Goal: Check status: Check status

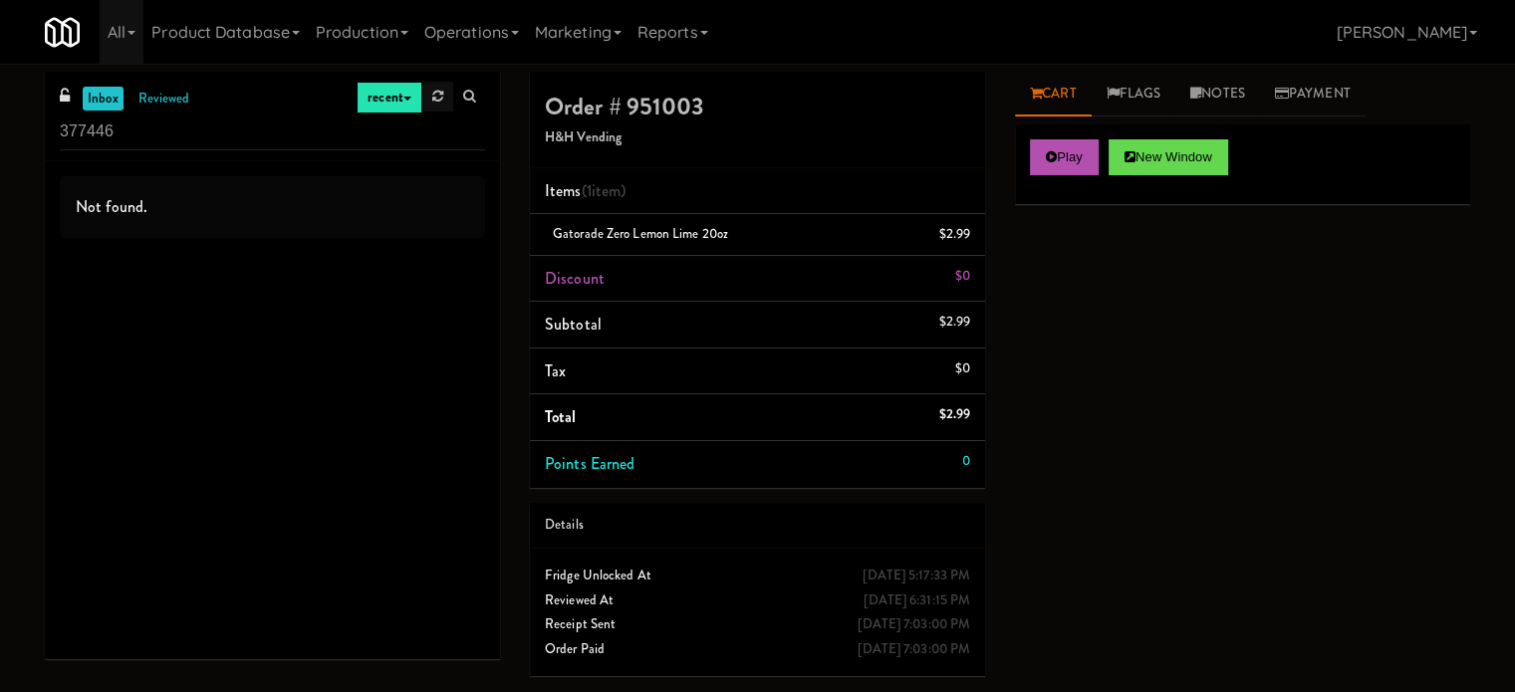
click at [438, 103] on icon at bounding box center [437, 96] width 11 height 13
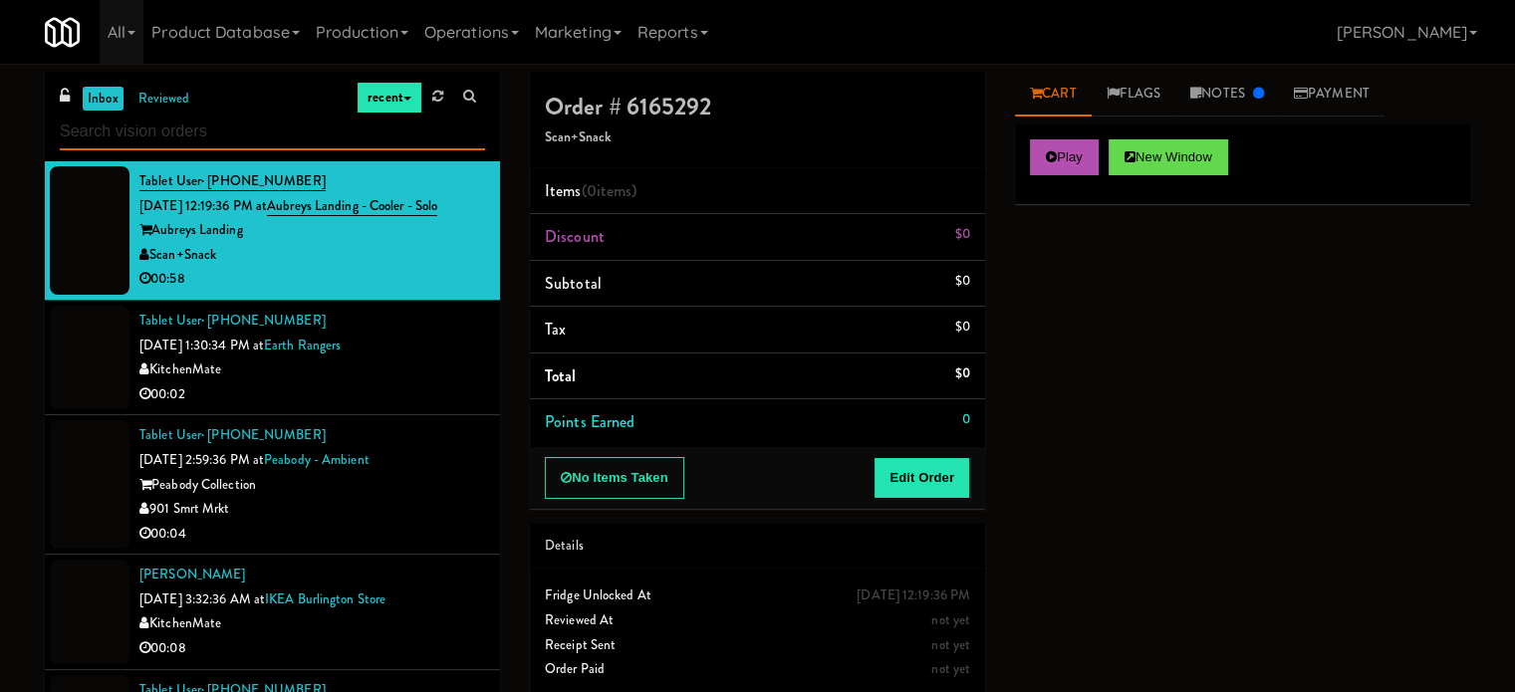
click at [158, 128] on input "text" at bounding box center [272, 132] width 425 height 37
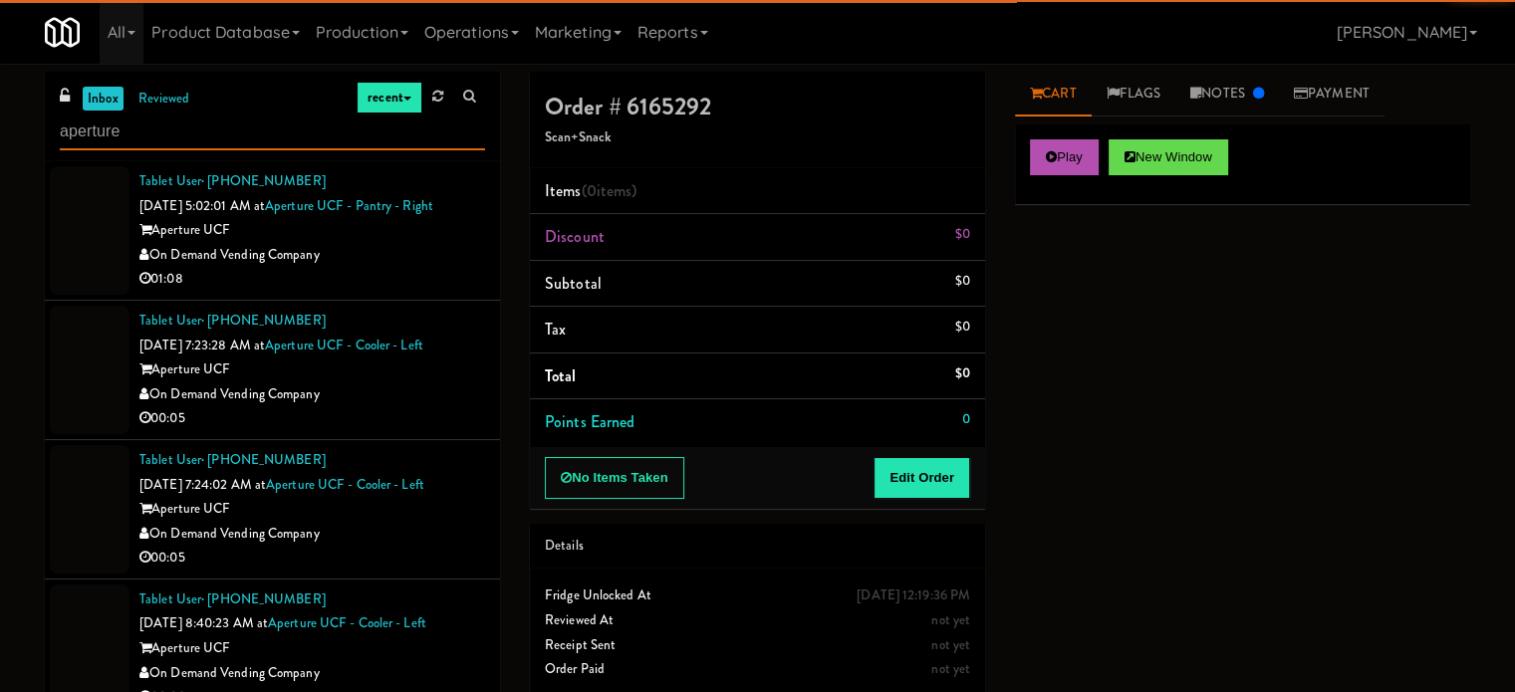
click at [189, 131] on input "aperture" at bounding box center [272, 132] width 425 height 37
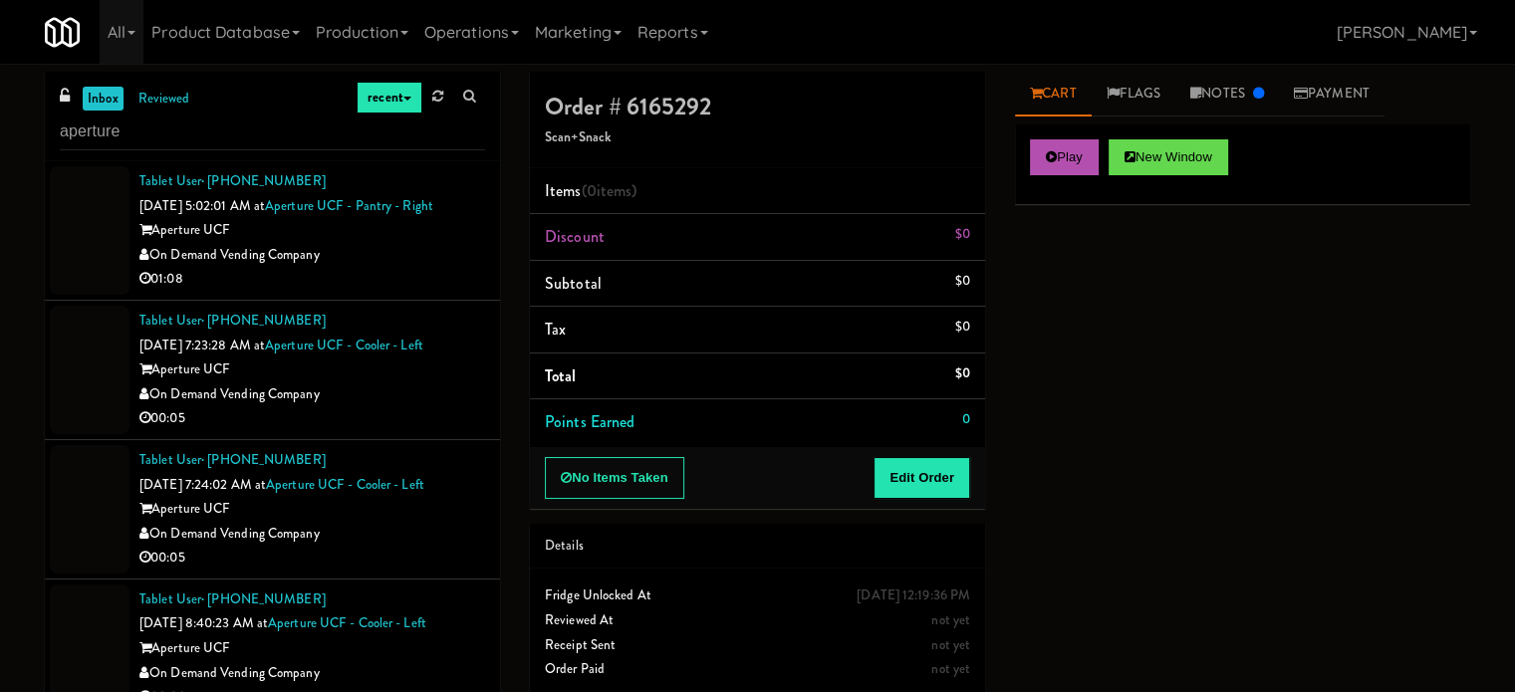
click at [106, 238] on div at bounding box center [90, 230] width 80 height 128
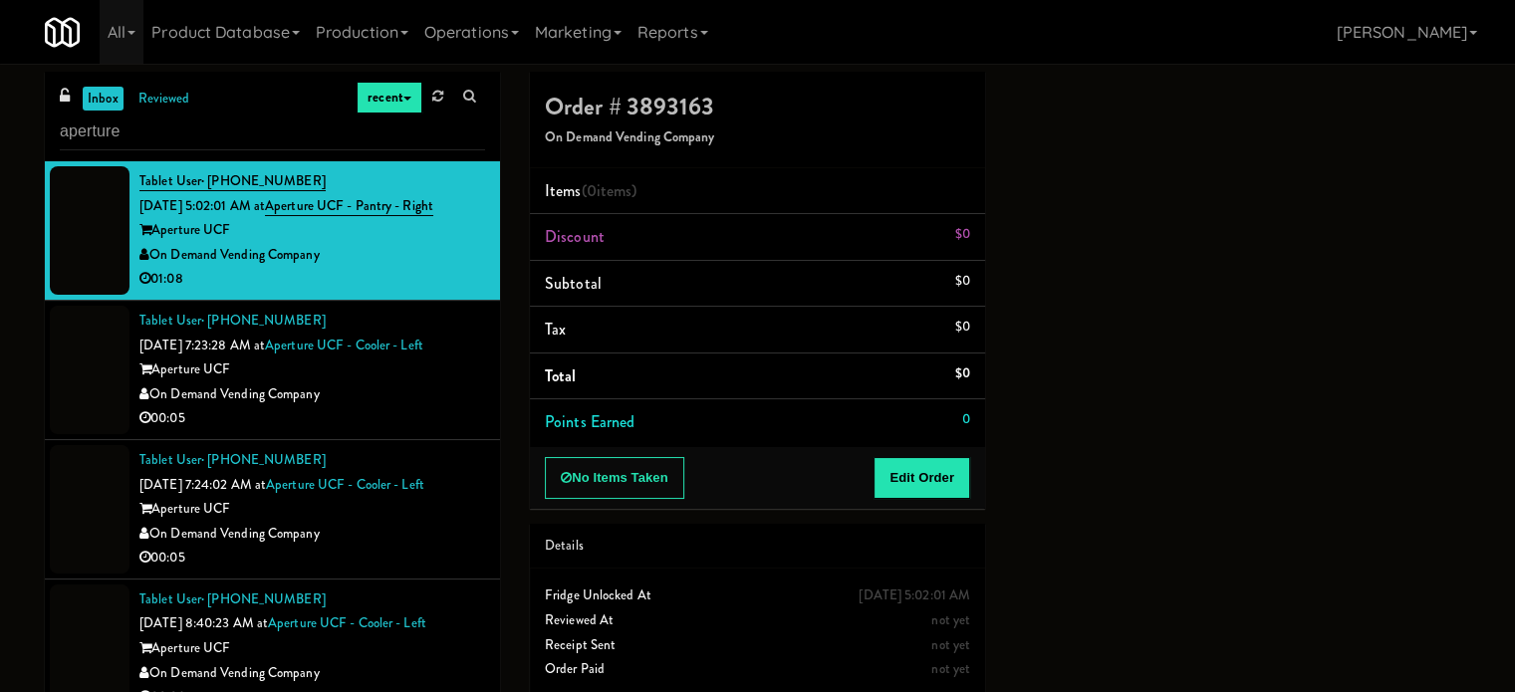
click at [911, 134] on h5 "On Demand Vending Company" at bounding box center [757, 137] width 425 height 15
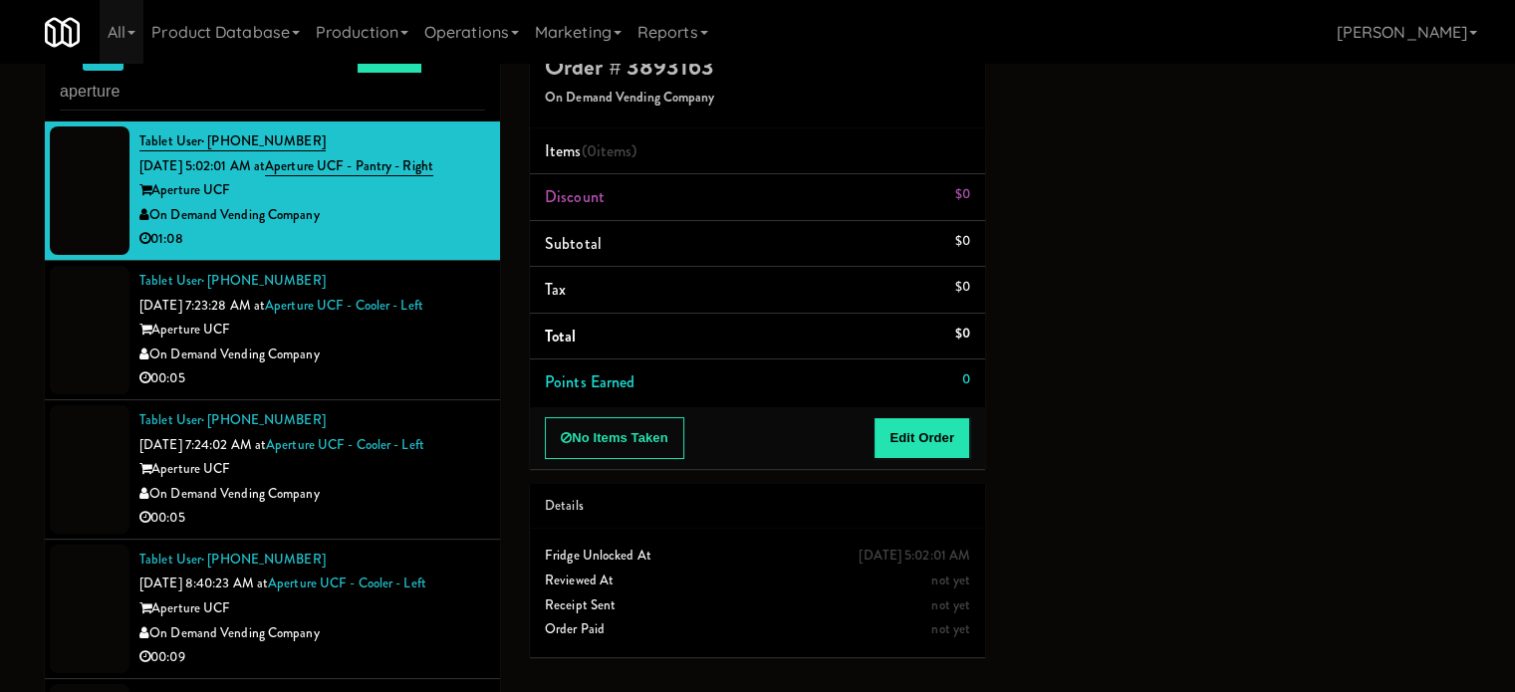
scroll to position [81, 0]
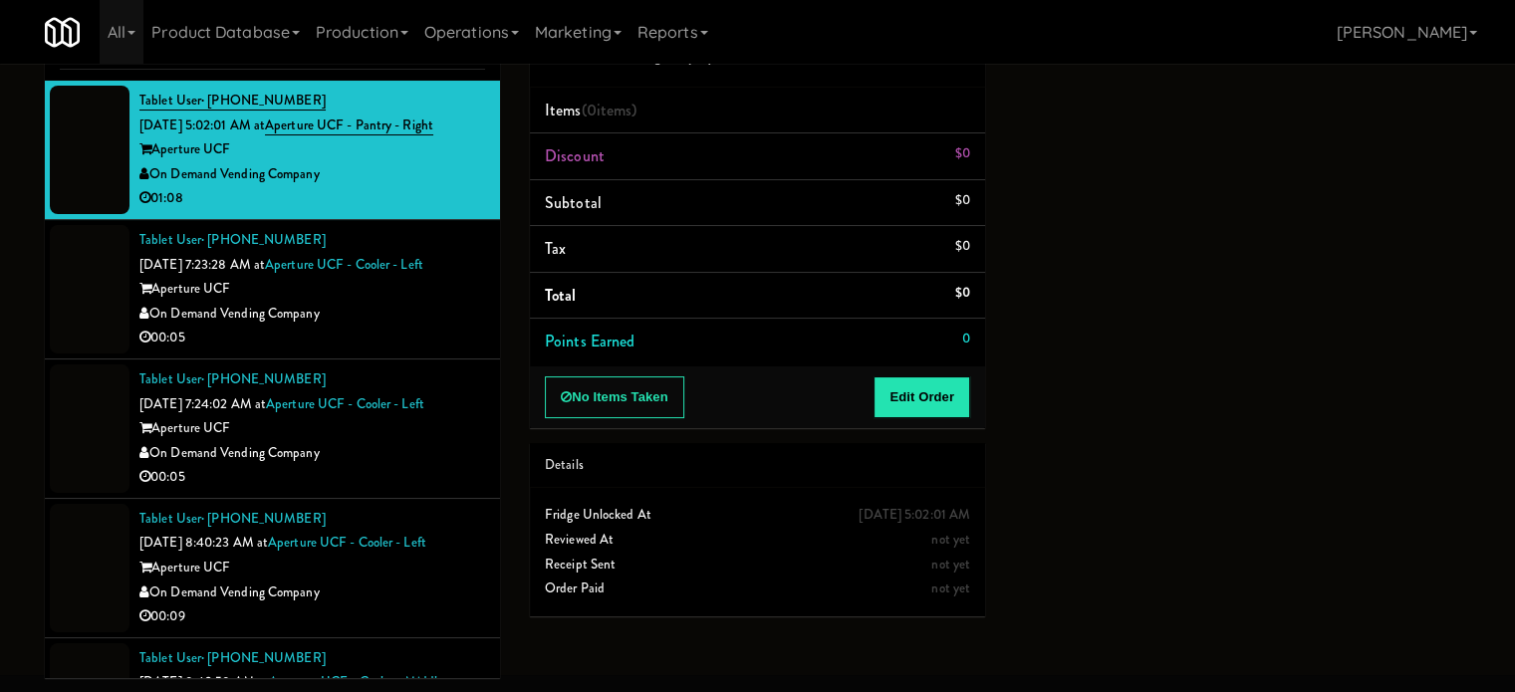
click at [52, 286] on div at bounding box center [90, 289] width 80 height 128
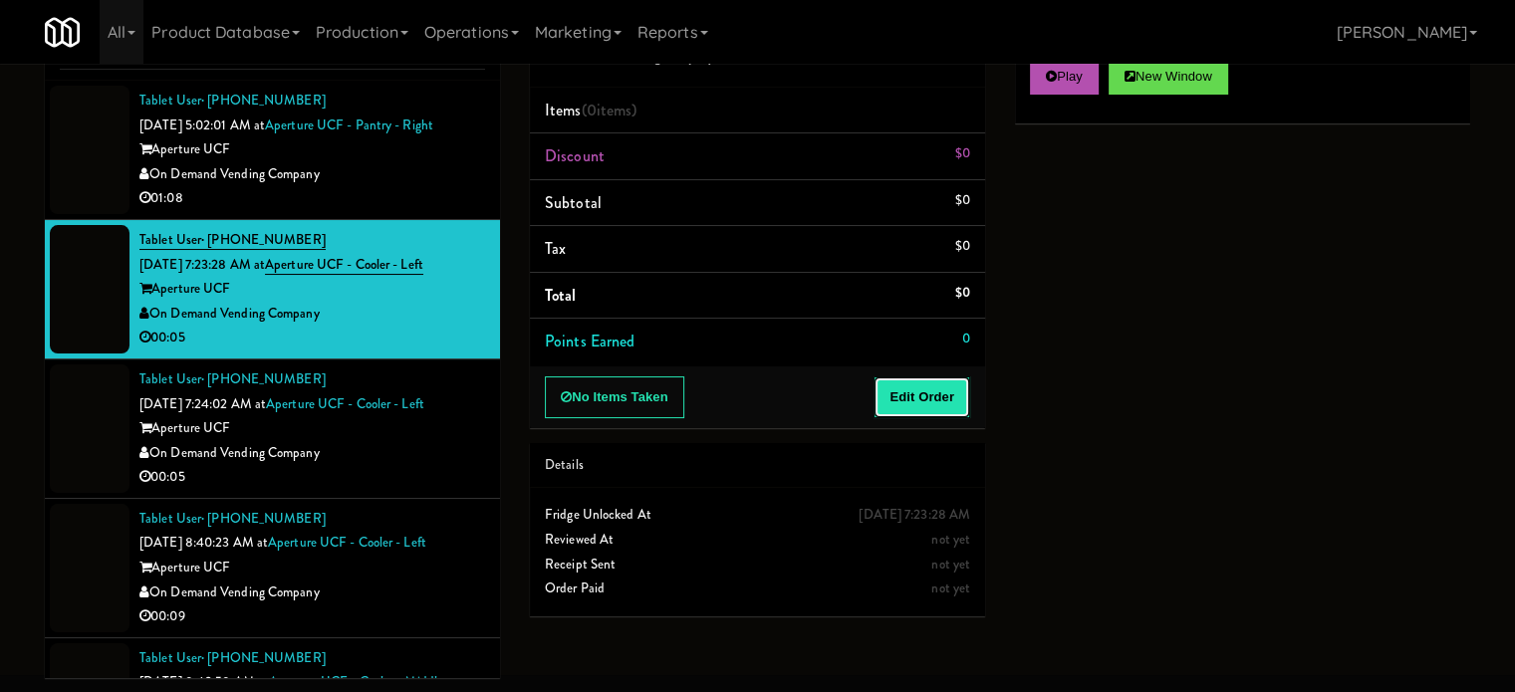
click at [968, 409] on button "Edit Order" at bounding box center [921, 397] width 97 height 42
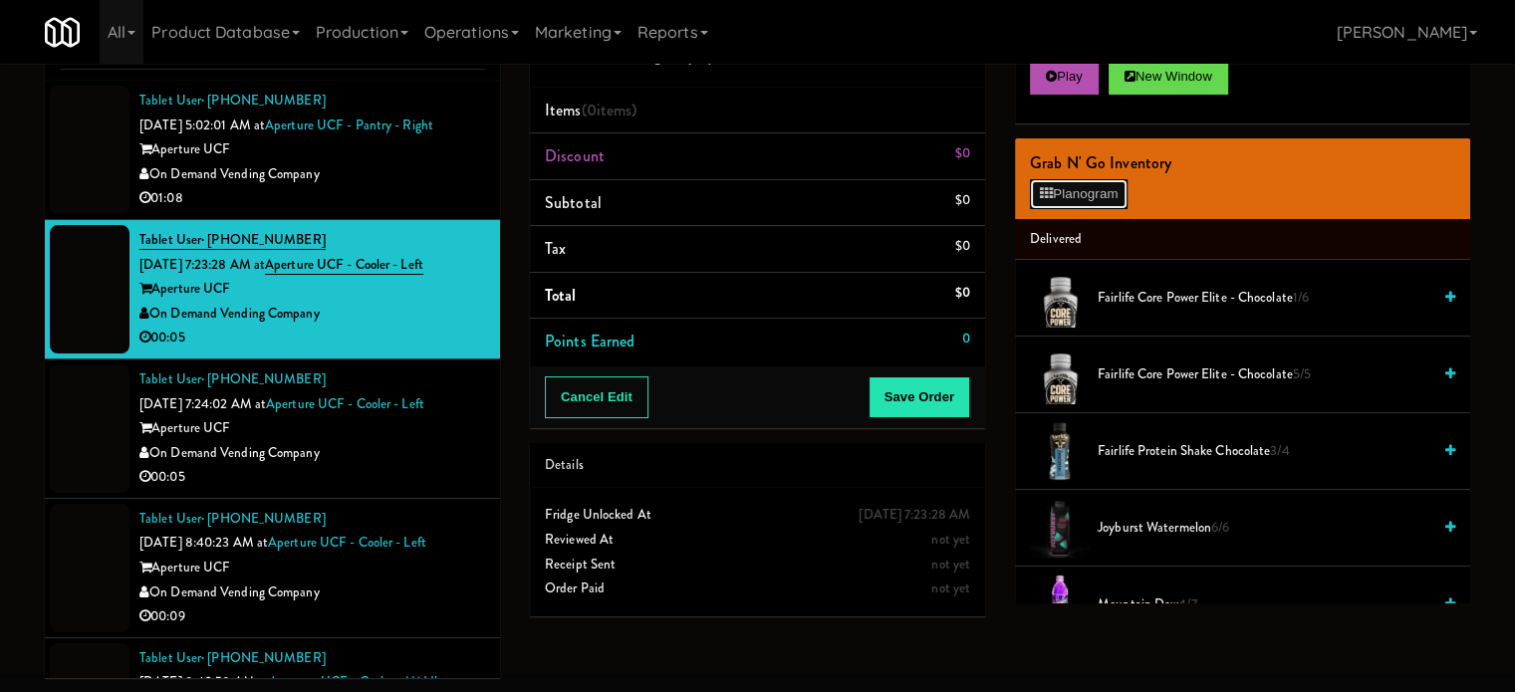
click at [1069, 187] on button "Planogram" at bounding box center [1079, 194] width 98 height 30
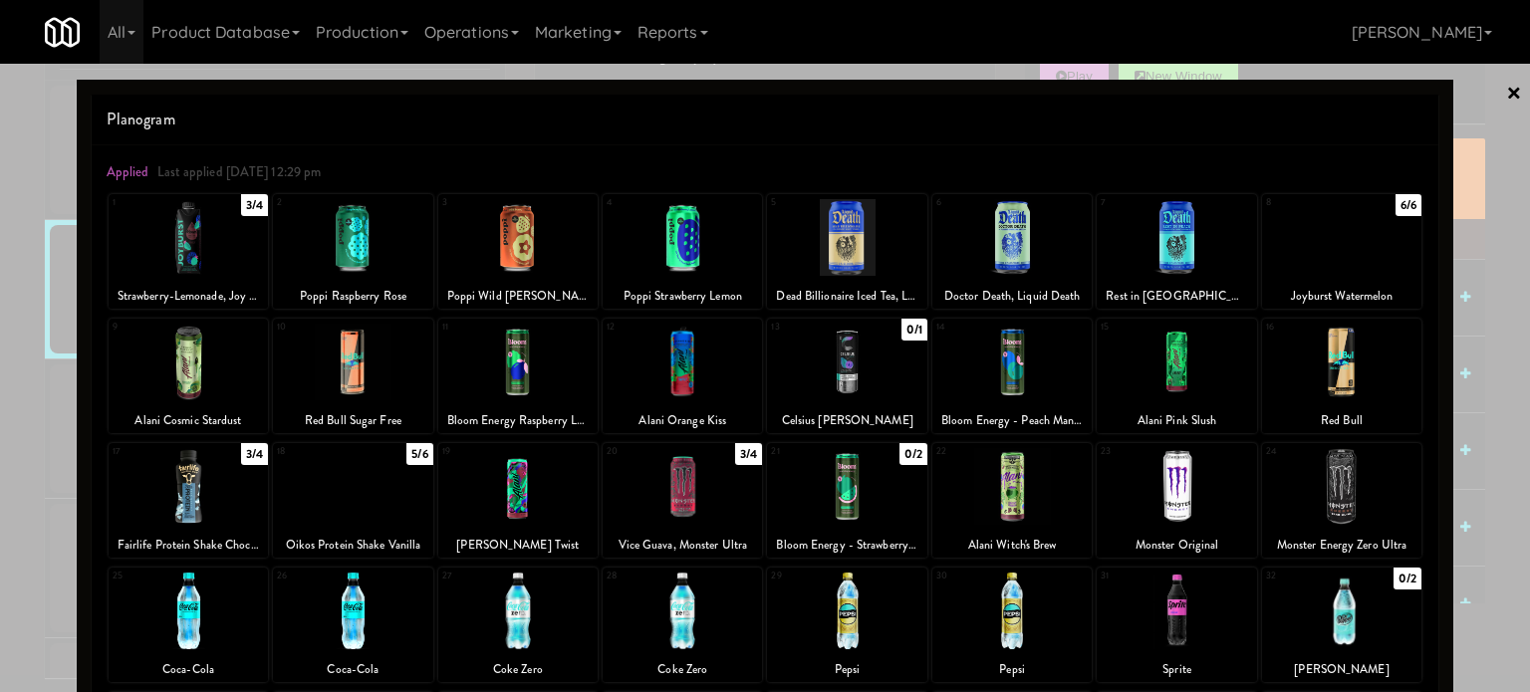
click at [1506, 94] on link "×" at bounding box center [1514, 95] width 16 height 62
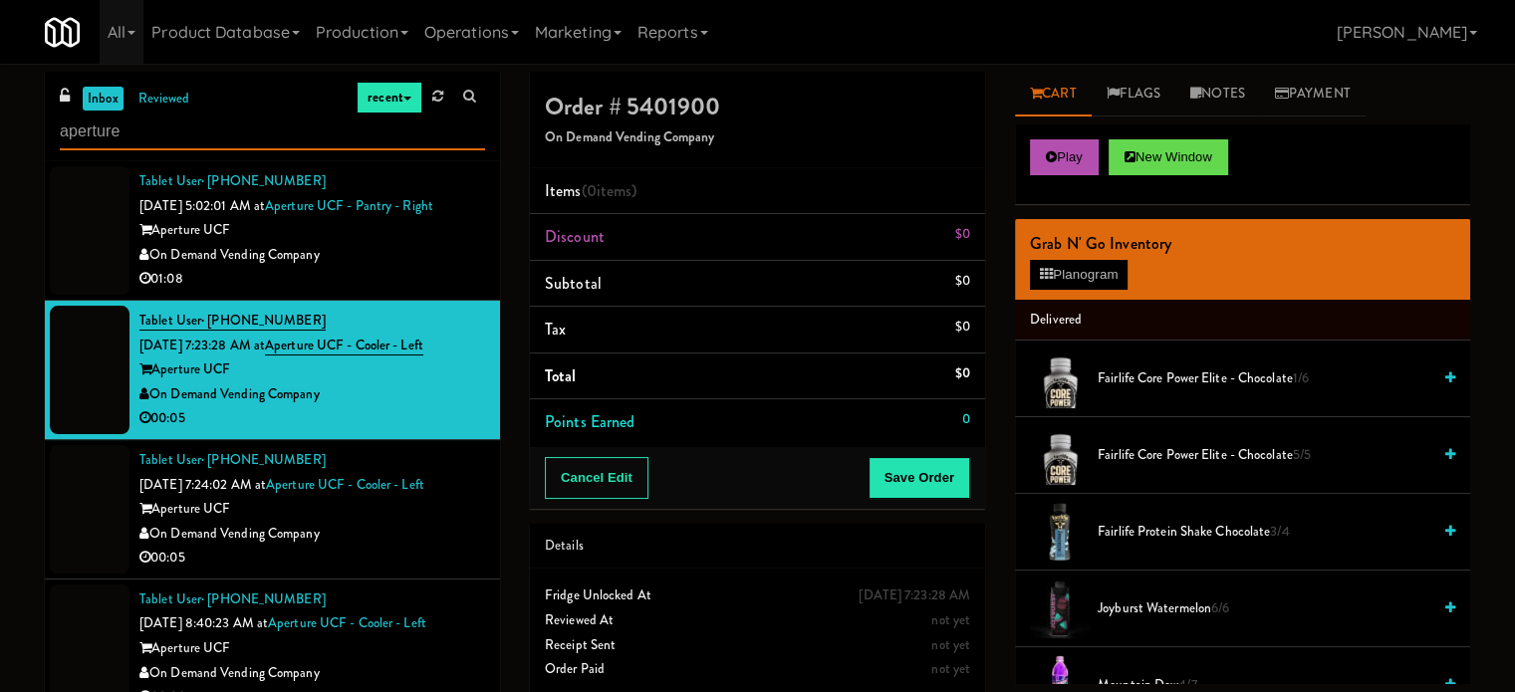
drag, startPoint x: 161, startPoint y: 135, endPoint x: 5, endPoint y: 93, distance: 162.1
click at [5, 93] on div "inbox reviewed recent all unclear take inventory issue suspicious failed recent…" at bounding box center [757, 423] width 1515 height 702
type input "cbs"
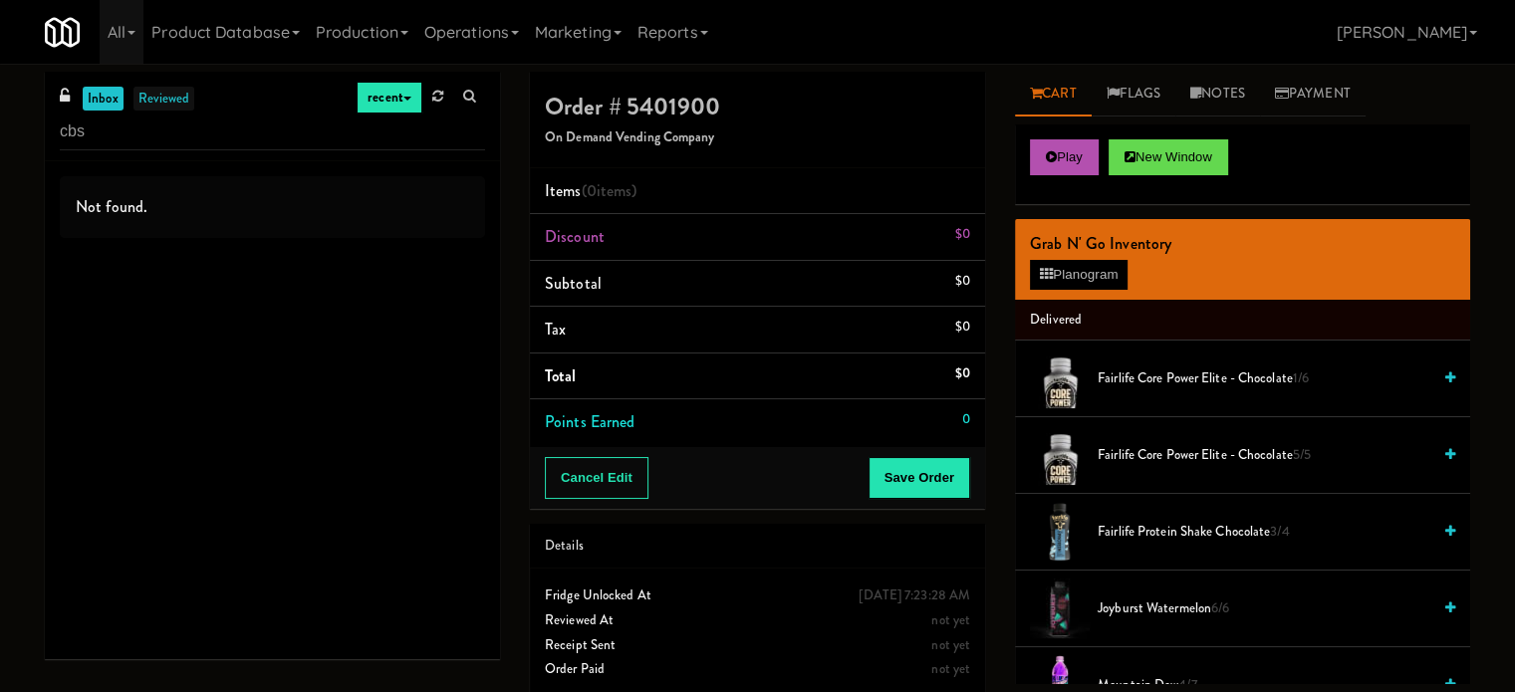
click at [171, 107] on link "reviewed" at bounding box center [164, 99] width 62 height 25
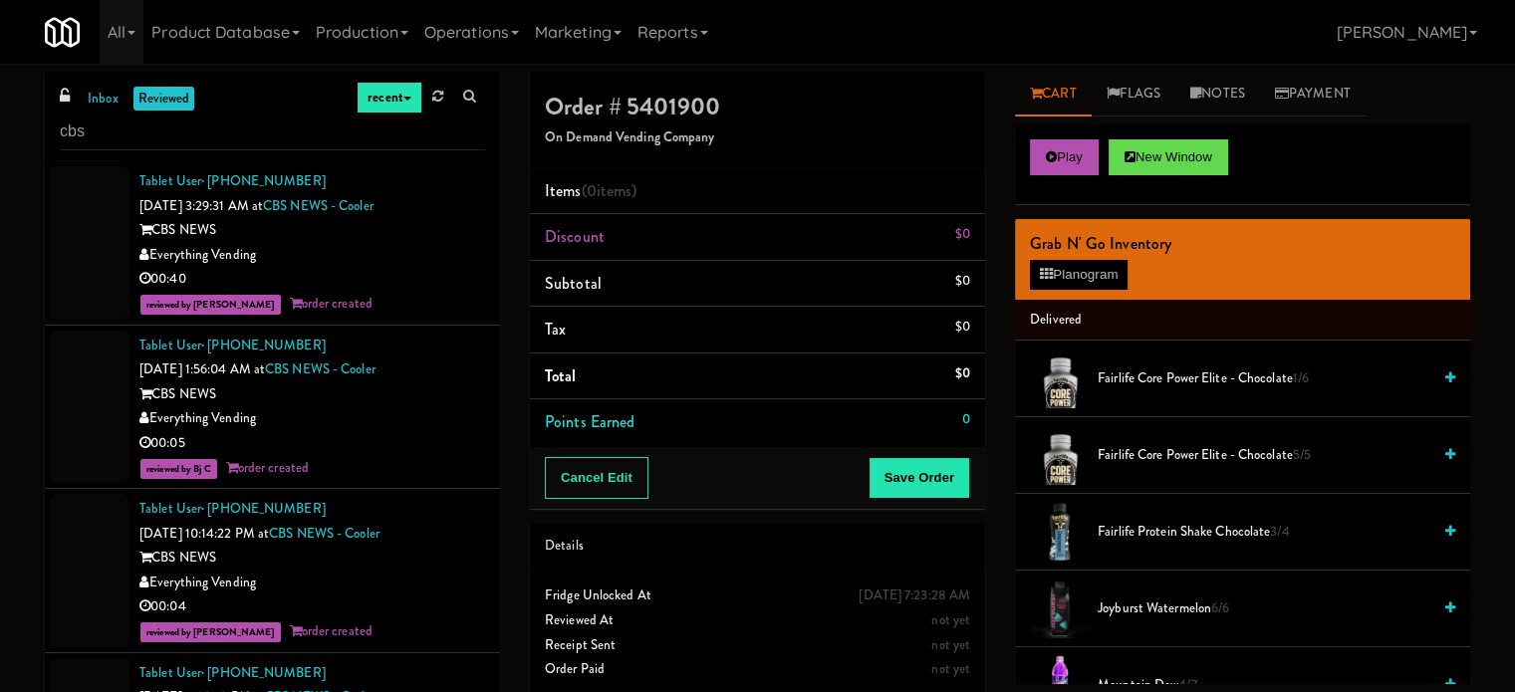
click at [71, 252] on div at bounding box center [90, 242] width 80 height 153
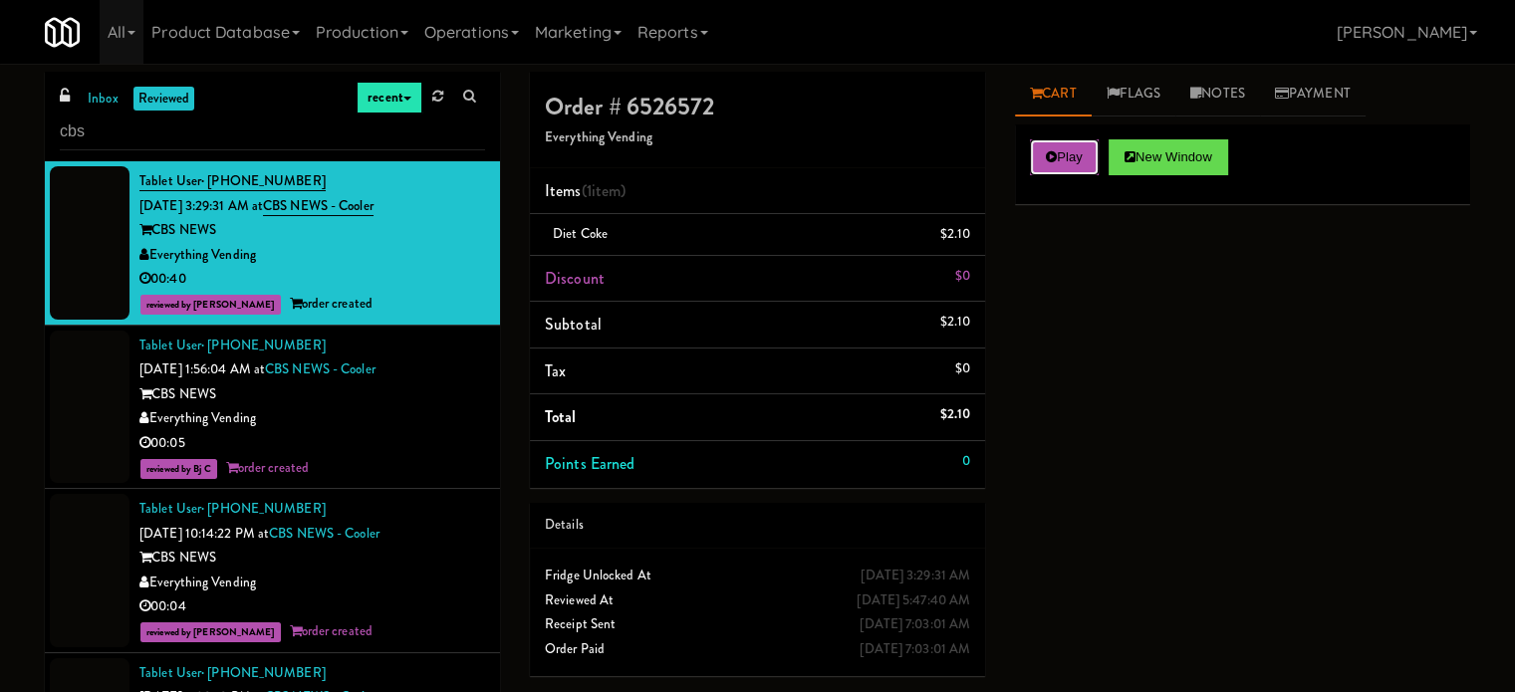
drag, startPoint x: 1090, startPoint y: 162, endPoint x: 982, endPoint y: 11, distance: 185.7
click at [1089, 162] on button "Play" at bounding box center [1064, 157] width 69 height 36
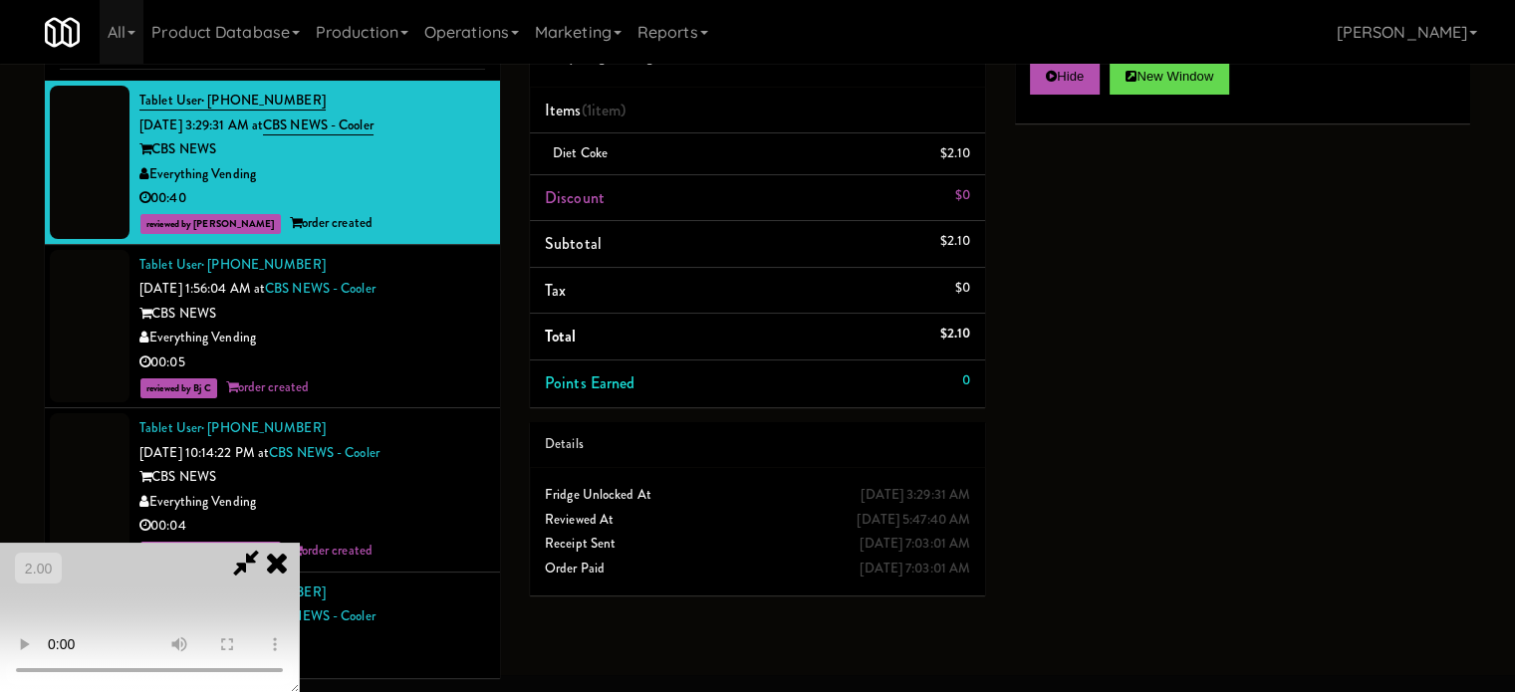
scroll to position [16, 0]
click at [299, 543] on video at bounding box center [149, 617] width 299 height 149
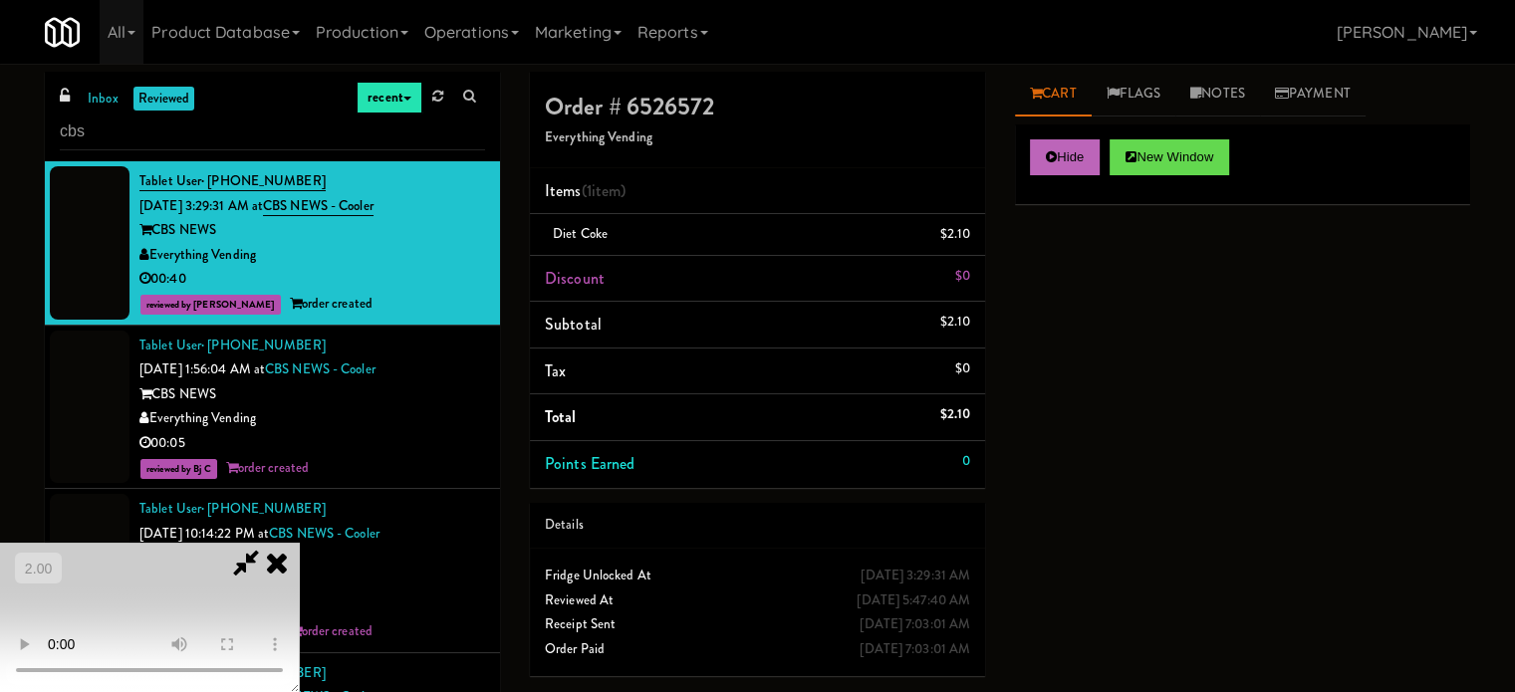
scroll to position [0, 0]
drag, startPoint x: 1061, startPoint y: 168, endPoint x: 951, endPoint y: 161, distance: 109.8
click at [1060, 168] on button "Hide" at bounding box center [1065, 157] width 70 height 36
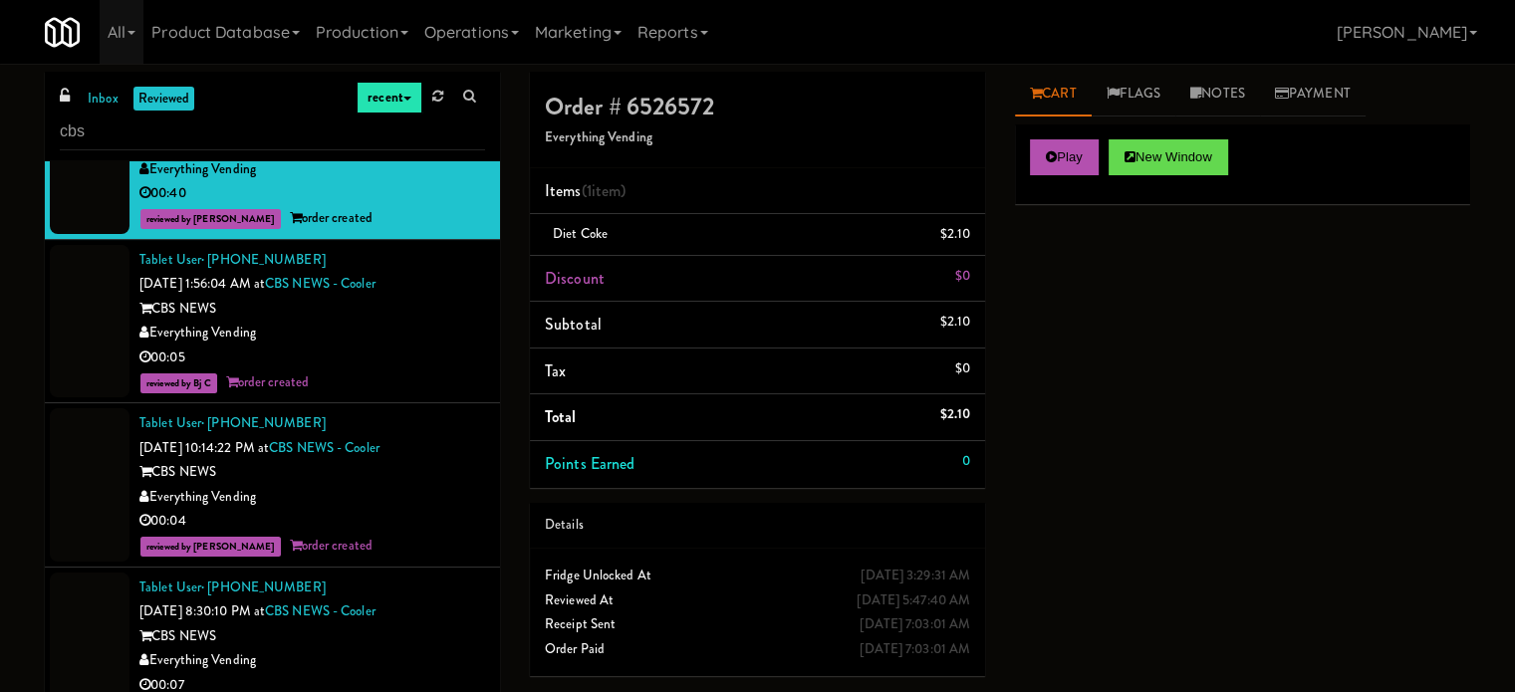
scroll to position [100, 0]
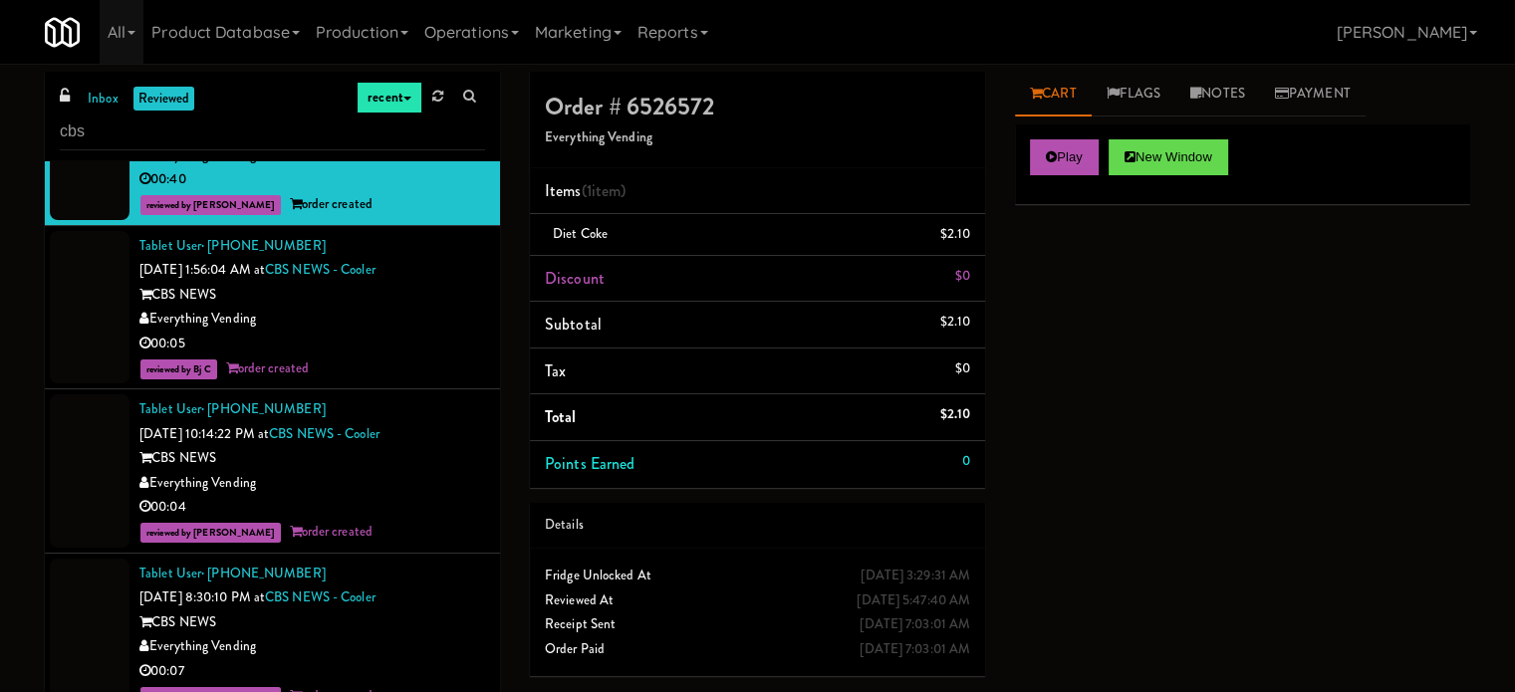
click at [449, 457] on div "CBS NEWS" at bounding box center [312, 458] width 346 height 25
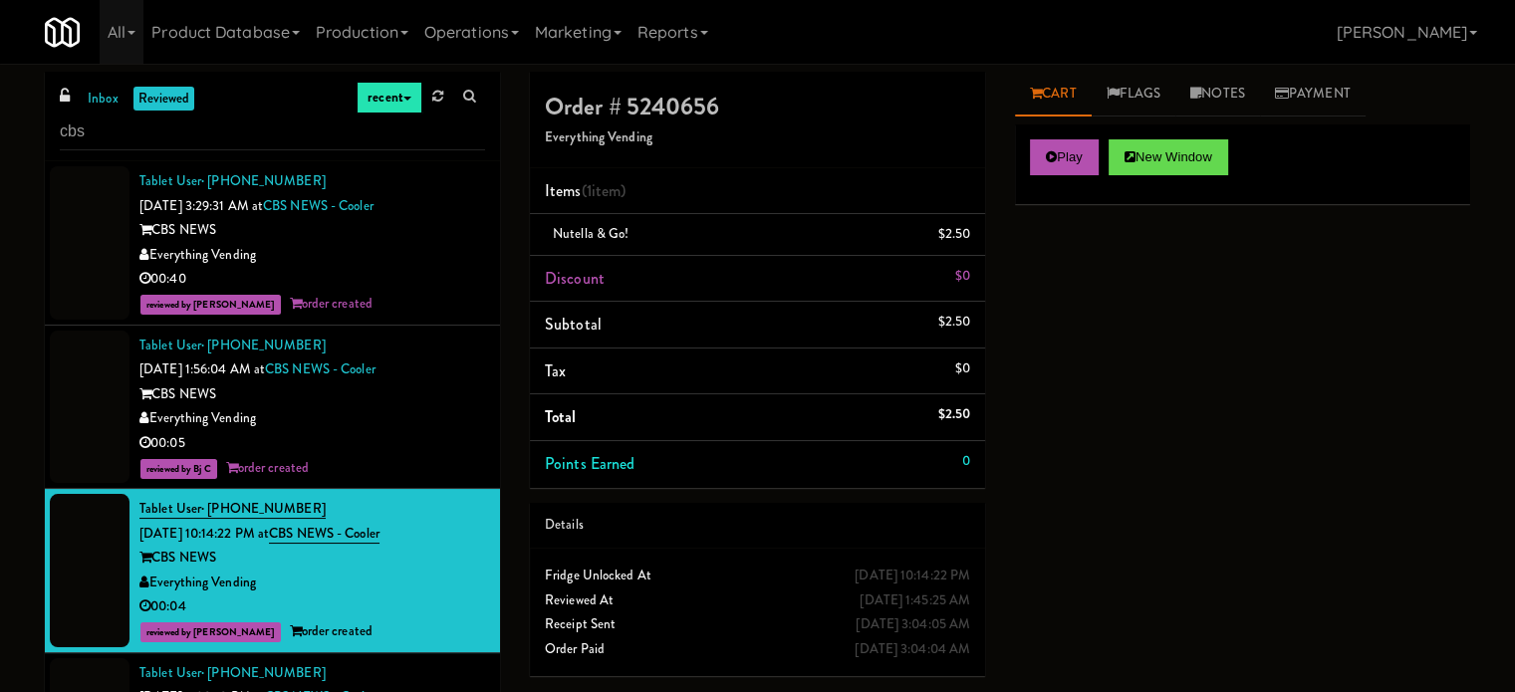
drag, startPoint x: 100, startPoint y: 96, endPoint x: 289, endPoint y: 158, distance: 199.4
click at [100, 96] on link "inbox" at bounding box center [103, 99] width 41 height 25
